Goal: Register for event/course

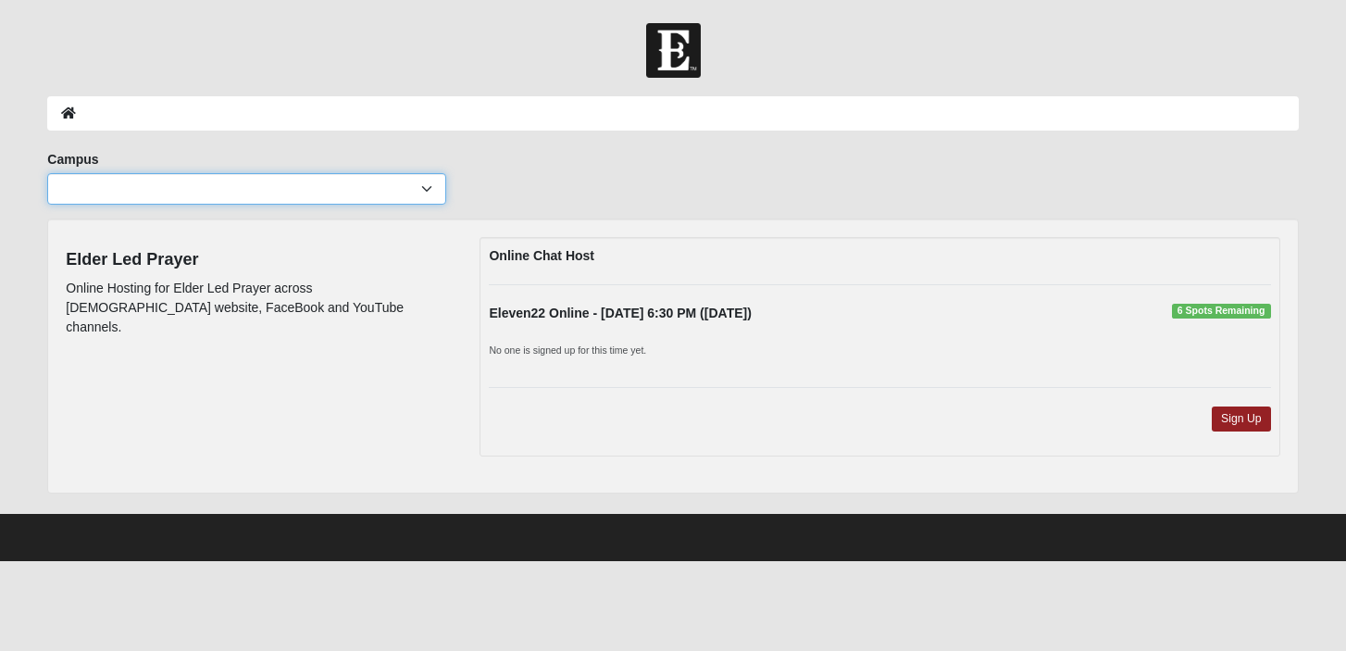
click at [427, 198] on select "Arlington Baymeadows Eleven22 Online [PERSON_NAME][GEOGRAPHIC_DATA] Jesup [GEOG…" at bounding box center [246, 188] width 398 height 31
select select "10"
click at [47, 182] on select "Arlington Baymeadows Eleven22 Online [PERSON_NAME][GEOGRAPHIC_DATA] Jesup [GEOG…" at bounding box center [246, 188] width 398 height 31
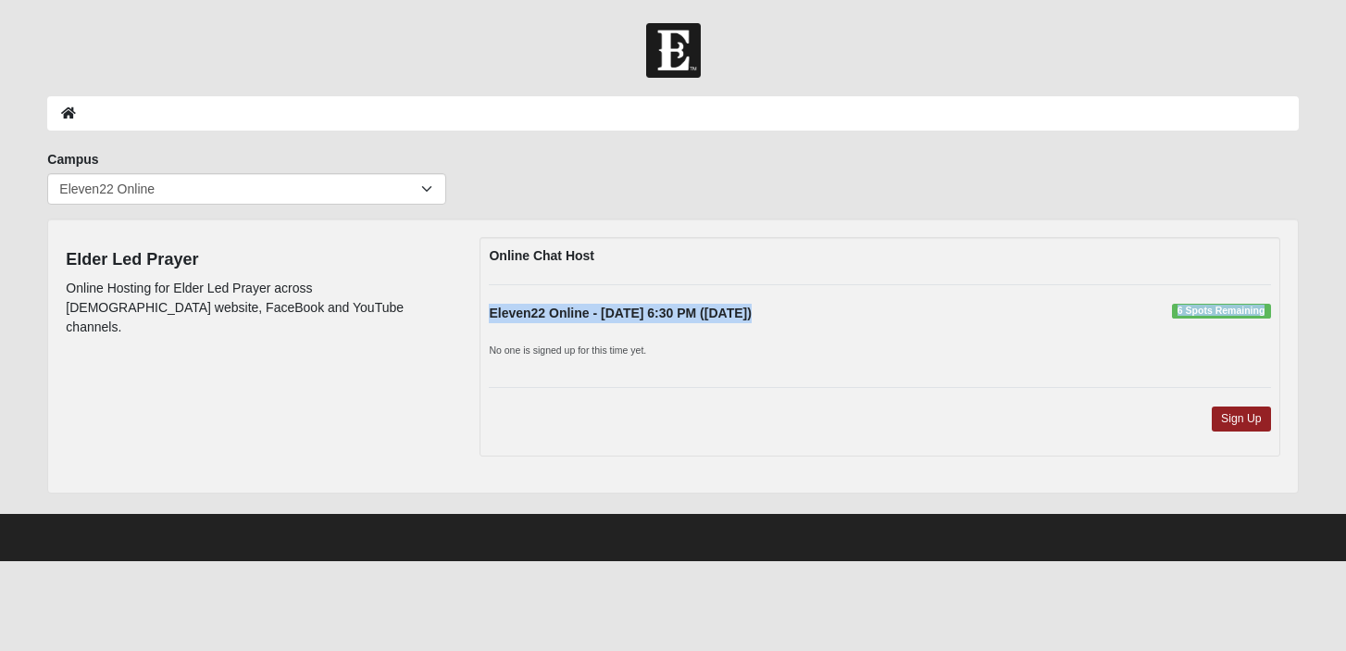
drag, startPoint x: 1263, startPoint y: 332, endPoint x: 1125, endPoint y: 322, distance: 138.3
click at [1125, 322] on div "Online Chat Host Eleven22 Online - [DATE] 6:30 PM ([DATE]) 6 Spots Remaining No…" at bounding box center [879, 346] width 800 height 219
click at [970, 362] on div "Eleven22 Online - [DATE] 6:30 PM ([DATE]) 6 Spots Remaining No one is signed up…" at bounding box center [879, 336] width 809 height 65
